Goal: Information Seeking & Learning: Learn about a topic

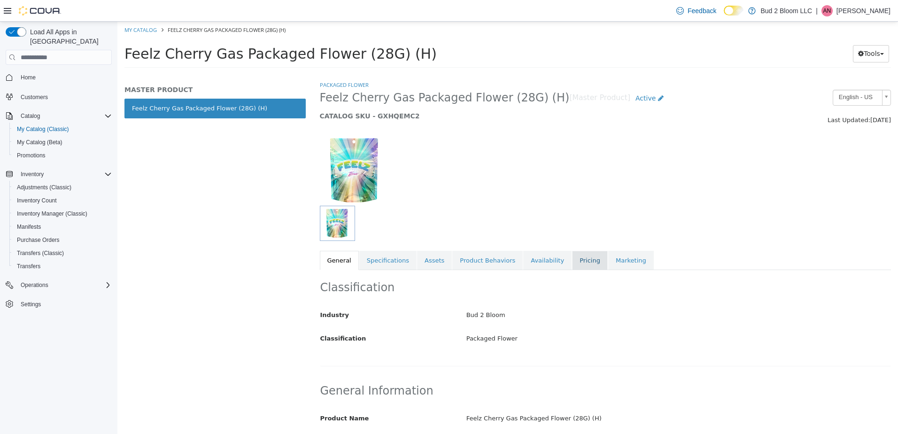
click at [572, 266] on link "Pricing" at bounding box center [590, 261] width 36 height 20
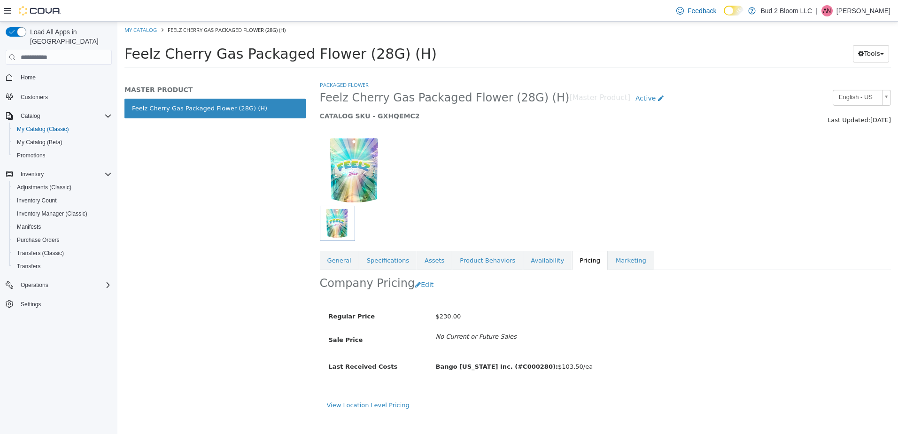
click at [562, 366] on span "Bango [US_STATE] Inc. (#C000280): $103.50/ea" at bounding box center [514, 366] width 157 height 7
drag, startPoint x: 576, startPoint y: 371, endPoint x: 539, endPoint y: 362, distance: 37.8
click at [539, 362] on div "Bango [US_STATE] Inc. (#C000280): $103.50/ea" at bounding box center [589, 367] width 321 height 16
drag, startPoint x: 539, startPoint y: 362, endPoint x: 483, endPoint y: 374, distance: 57.8
click at [483, 374] on div "Bango [US_STATE] Inc. (#C000280): $103.50/ea" at bounding box center [589, 367] width 321 height 16
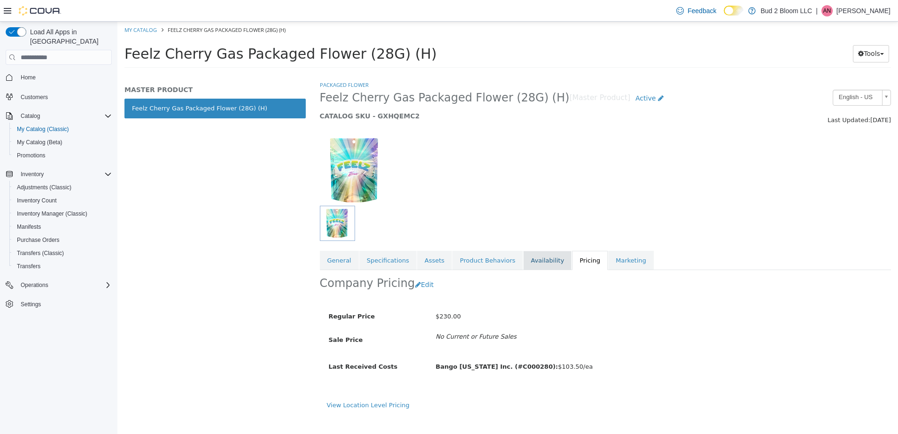
click at [523, 257] on link "Availability" at bounding box center [547, 261] width 48 height 20
